Goal: Task Accomplishment & Management: Manage account settings

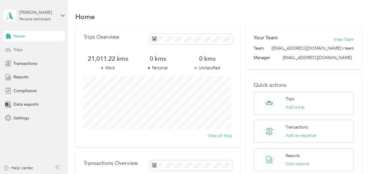
click at [17, 46] on div "Trips" at bounding box center [33, 49] width 61 height 11
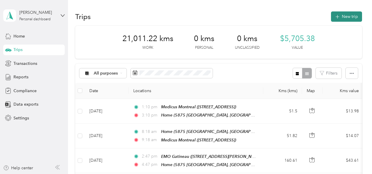
click at [341, 17] on button "New trip" at bounding box center [346, 16] width 31 height 10
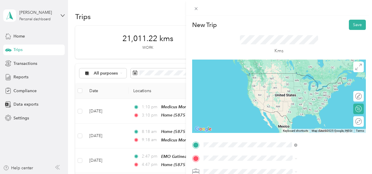
click at [300, 80] on span "[STREET_ADDRESS]" at bounding box center [294, 81] width 37 height 5
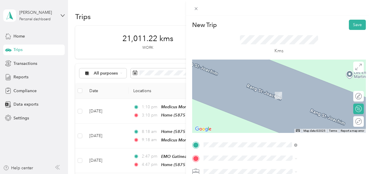
click at [303, 139] on span "1607 Desserte Nord Laval Ouest (a-440), [GEOGRAPHIC_DATA], H7L 3W3, [GEOGRAPHIC…" at bounding box center [313, 150] width 75 height 30
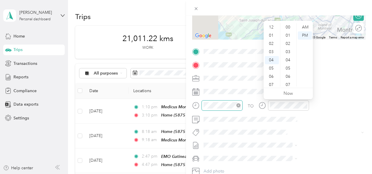
scroll to position [428, 0]
click at [275, 62] on div "08" at bounding box center [271, 60] width 14 height 8
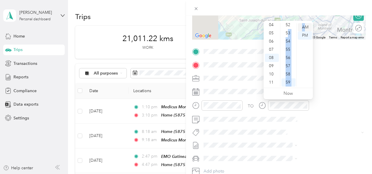
drag, startPoint x: 288, startPoint y: 32, endPoint x: 306, endPoint y: 30, distance: 17.6
click at [306, 30] on div "12 01 02 03 04 05 06 07 08 09 10 11 00 01 02 03 04 05 06 07 08 09 10 11 12 13 1…" at bounding box center [287, 55] width 49 height 66
click at [306, 30] on div "AM" at bounding box center [305, 27] width 14 height 8
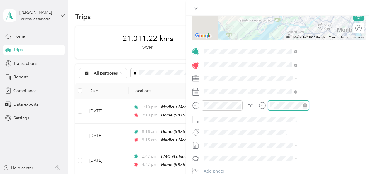
scroll to position [428, 0]
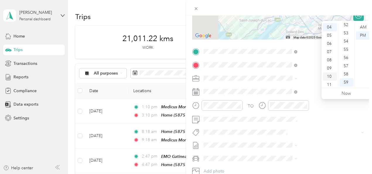
click at [329, 77] on div "10" at bounding box center [329, 76] width 14 height 8
click at [354, 26] on ul "AM PM" at bounding box center [362, 54] width 16 height 63
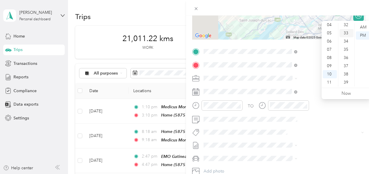
click at [342, 30] on div "33" at bounding box center [346, 33] width 14 height 8
click at [365, 27] on div "AM" at bounding box center [362, 27] width 14 height 8
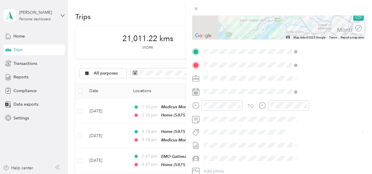
click at [227, 11] on div "New Trip Save This trip cannot be edited because it is either under review, app…" at bounding box center [186, 87] width 372 height 174
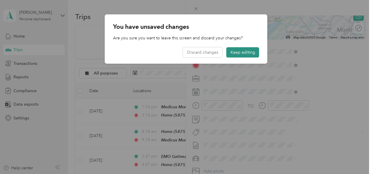
click at [246, 54] on button "Keep editing" at bounding box center [242, 52] width 33 height 10
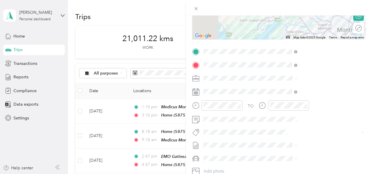
scroll to position [0, 0]
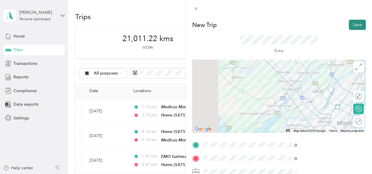
click at [351, 23] on button "Save" at bounding box center [356, 25] width 17 height 10
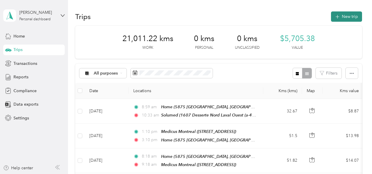
click at [334, 14] on icon "button" at bounding box center [337, 16] width 7 height 7
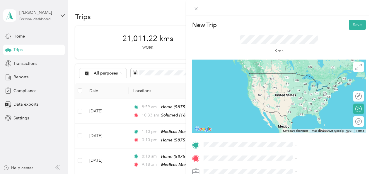
click at [304, 82] on span "1607 Desserte Nord Laval Ouest (a-440), [GEOGRAPHIC_DATA], H7L 3W3, [GEOGRAPHIC…" at bounding box center [313, 91] width 75 height 30
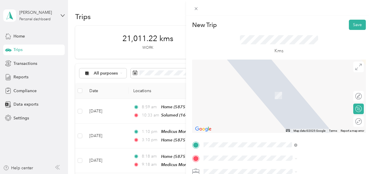
click at [312, 97] on li "[STREET_ADDRESS][PERSON_NAME]" at bounding box center [312, 96] width 98 height 12
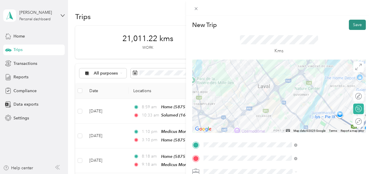
click at [351, 25] on button "Save" at bounding box center [356, 25] width 17 height 10
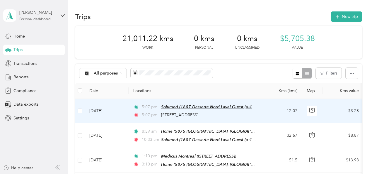
click at [218, 104] on span "Solumed (1607 Desserte Nord Laval Ouest (a-440), [GEOGRAPHIC_DATA], [GEOGRAPHIC…" at bounding box center [275, 106] width 228 height 5
click at [124, 108] on td "[DATE]" at bounding box center [107, 111] width 44 height 24
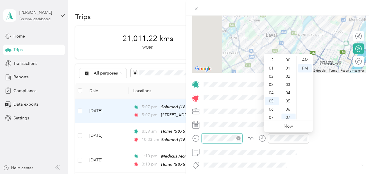
scroll to position [35, 0]
click at [271, 114] on div "11" at bounding box center [271, 115] width 14 height 8
click at [305, 60] on div "AM" at bounding box center [305, 60] width 14 height 8
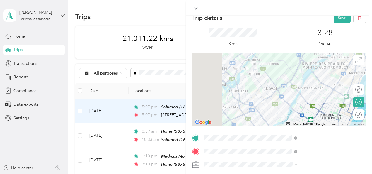
scroll to position [0, 0]
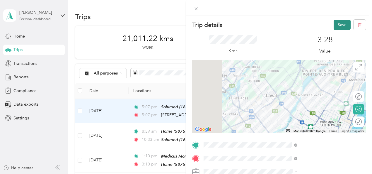
click at [336, 24] on button "Save" at bounding box center [341, 25] width 17 height 10
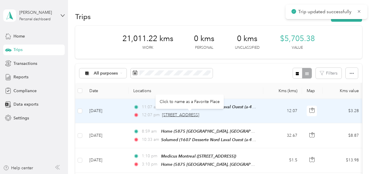
click at [194, 112] on span "[STREET_ADDRESS]" at bounding box center [180, 114] width 37 height 5
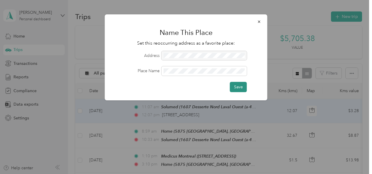
click at [233, 86] on button "Save" at bounding box center [238, 87] width 17 height 10
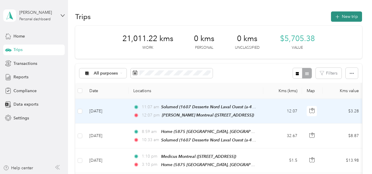
click at [334, 11] on button "New trip" at bounding box center [346, 16] width 31 height 10
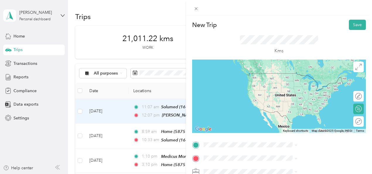
click at [309, 106] on div "[PERSON_NAME] Montreal [STREET_ADDRESS]" at bounding box center [302, 107] width 53 height 12
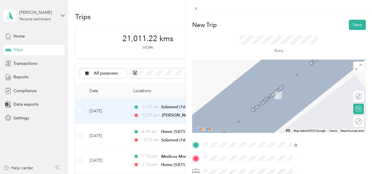
click at [290, 97] on span "[STREET_ADDRESS]" at bounding box center [294, 94] width 37 height 5
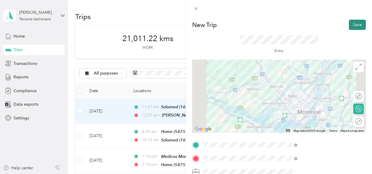
click at [351, 22] on button "Save" at bounding box center [356, 25] width 17 height 10
